Goal: Navigation & Orientation: Find specific page/section

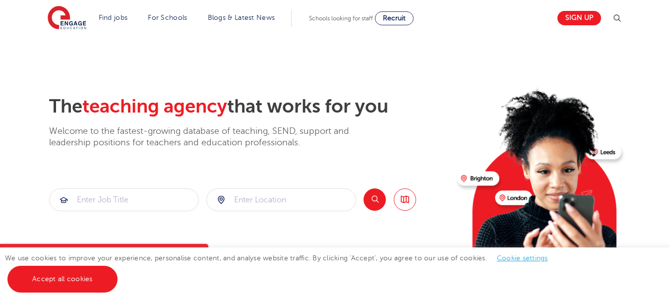
scroll to position [2283, 0]
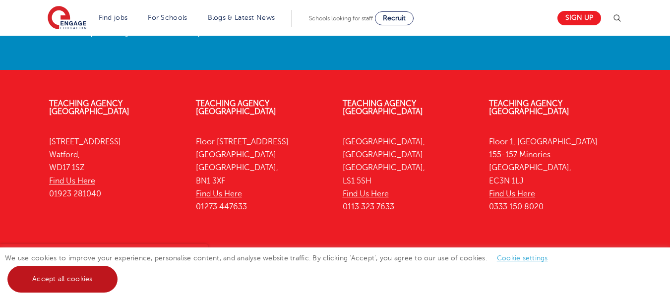
click at [76, 281] on link "Accept all cookies" at bounding box center [62, 279] width 110 height 27
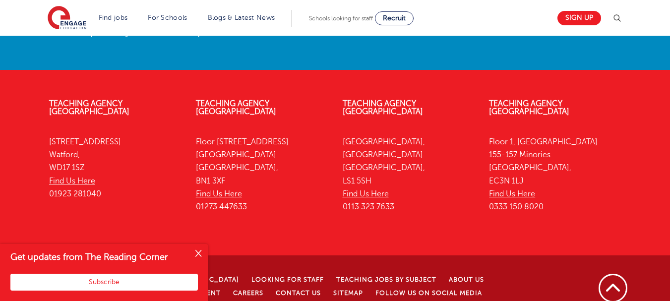
click at [198, 253] on button "Close" at bounding box center [198, 254] width 20 height 20
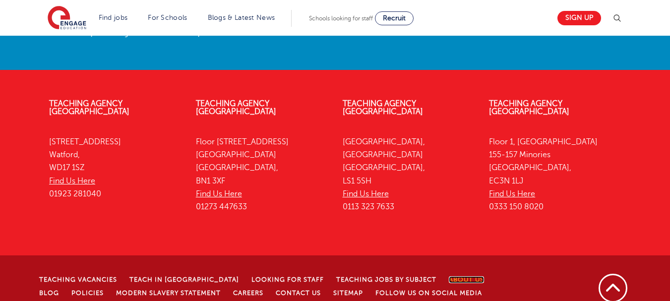
click at [449, 276] on link "About Us" at bounding box center [466, 279] width 35 height 7
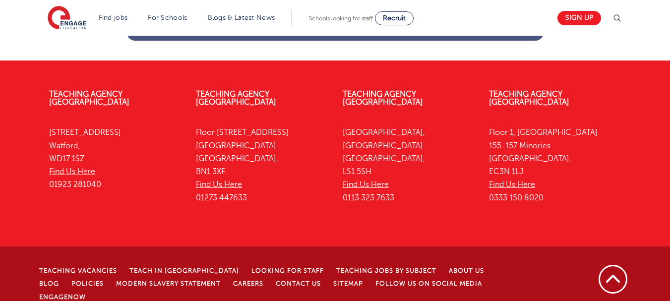
scroll to position [1427, 0]
